Goal: Information Seeking & Learning: Learn about a topic

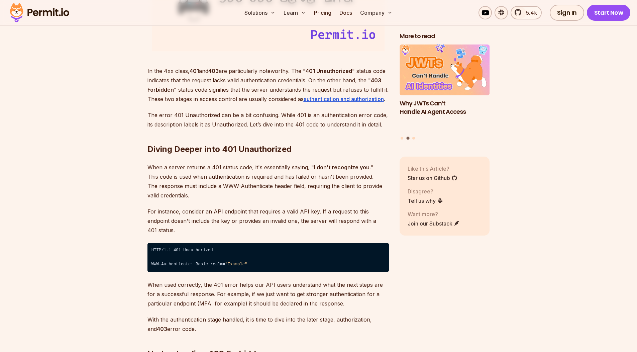
scroll to position [963, 0]
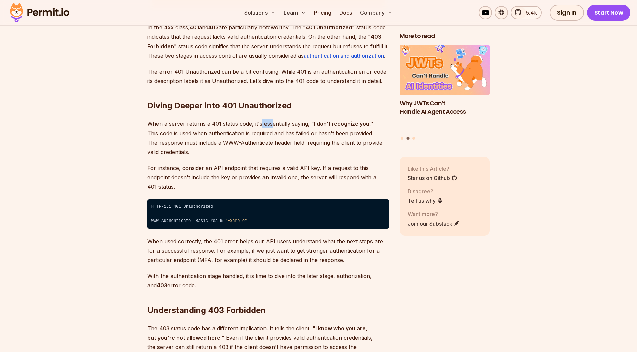
drag, startPoint x: 259, startPoint y: 125, endPoint x: 300, endPoint y: 126, distance: 40.8
click at [297, 127] on p "When a server returns a 401 status code, it's essentially saying, " I don’t rec…" at bounding box center [269, 137] width 242 height 37
click at [288, 136] on p "When a server returns a 401 status code, it's essentially saying, " I don’t rec…" at bounding box center [269, 137] width 242 height 37
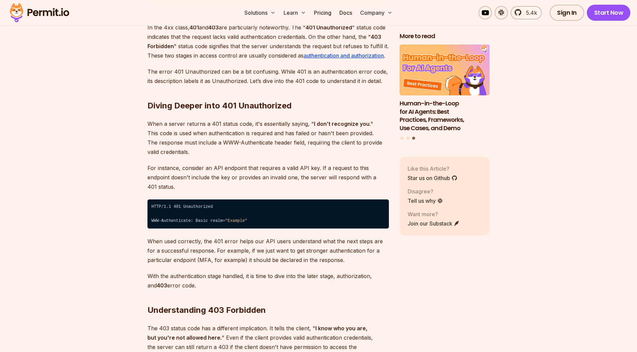
click at [234, 147] on p "When a server returns a 401 status code, it's essentially saying, " I don’t rec…" at bounding box center [269, 137] width 242 height 37
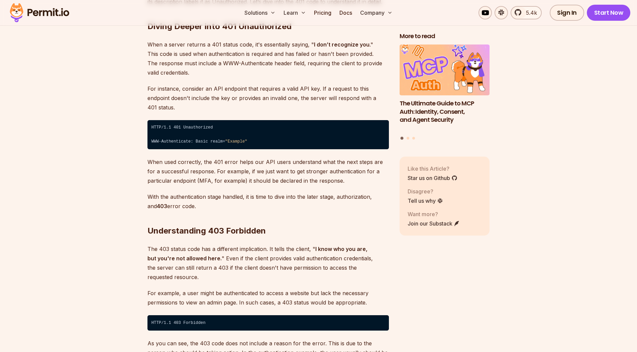
scroll to position [1044, 0]
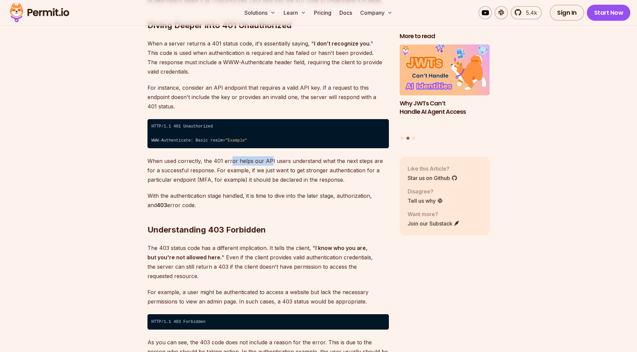
drag, startPoint x: 230, startPoint y: 154, endPoint x: 269, endPoint y: 148, distance: 39.3
click at [269, 156] on p "When used correctly, the 401 error helps our API users understand what the next…" at bounding box center [269, 170] width 242 height 28
click at [216, 191] on p "With the authentication stage handled, it is time to dive into the later stage,…" at bounding box center [269, 200] width 242 height 19
click at [218, 198] on h2 "Understanding 403 Forbidden" at bounding box center [269, 216] width 242 height 37
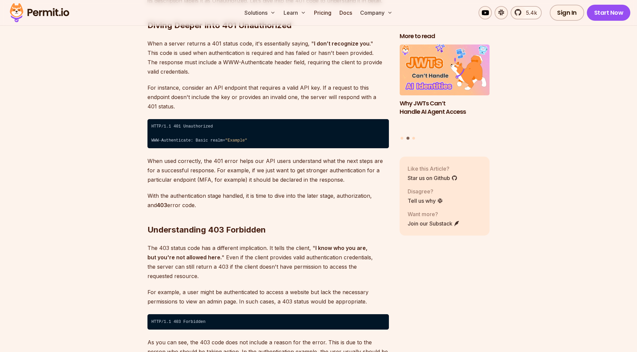
click at [218, 198] on h2 "Understanding 403 Forbidden" at bounding box center [269, 216] width 242 height 37
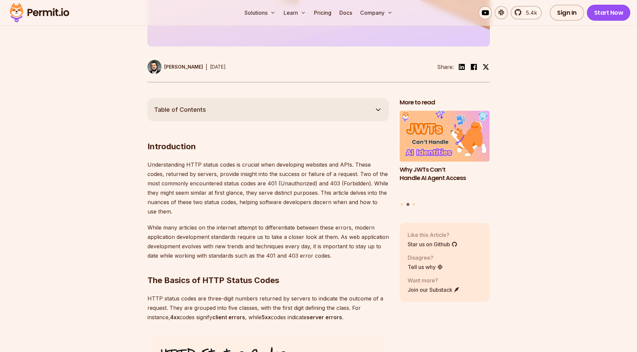
scroll to position [241, 0]
